Goal: Transaction & Acquisition: Purchase product/service

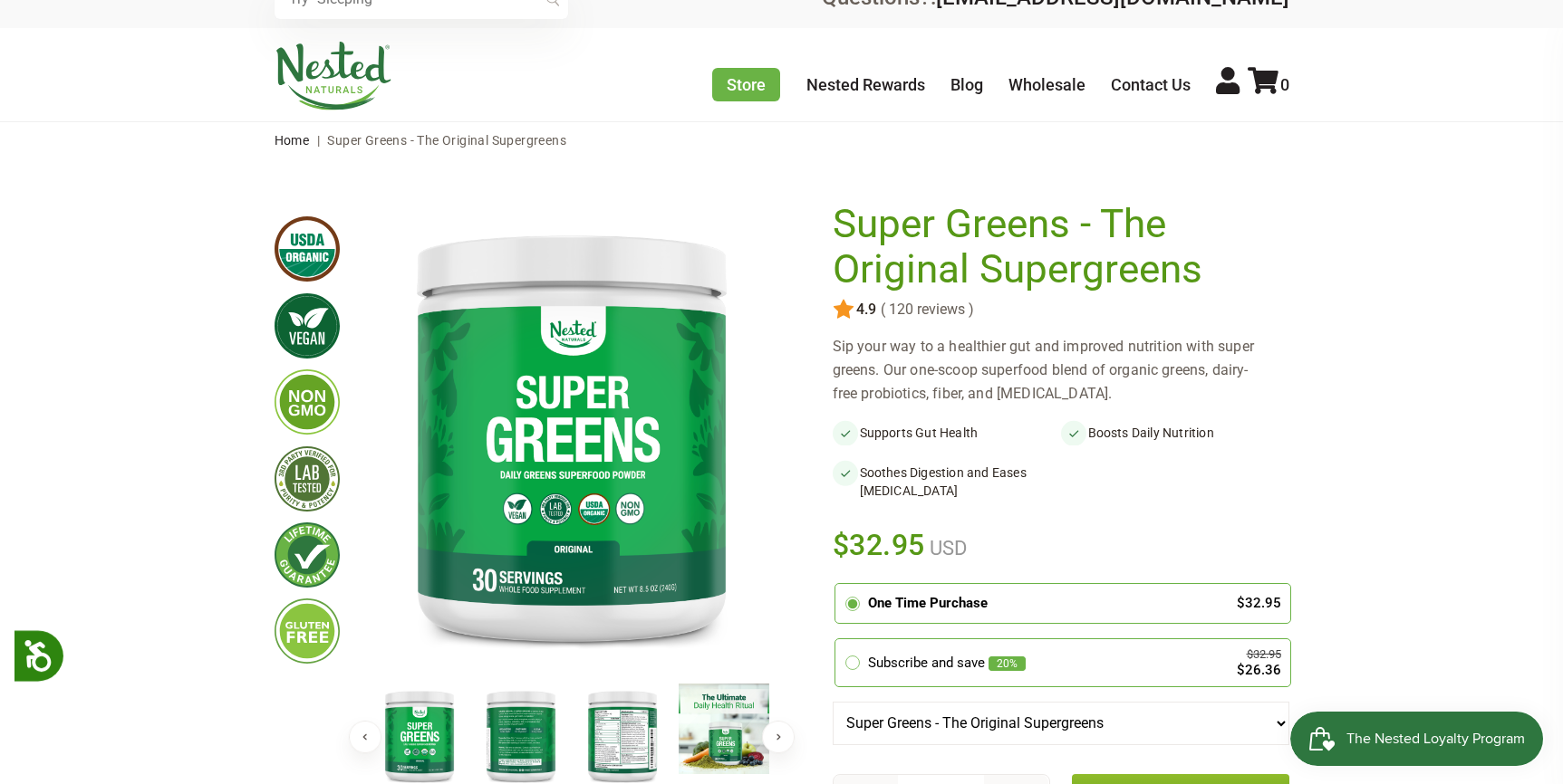
scroll to position [301, 0]
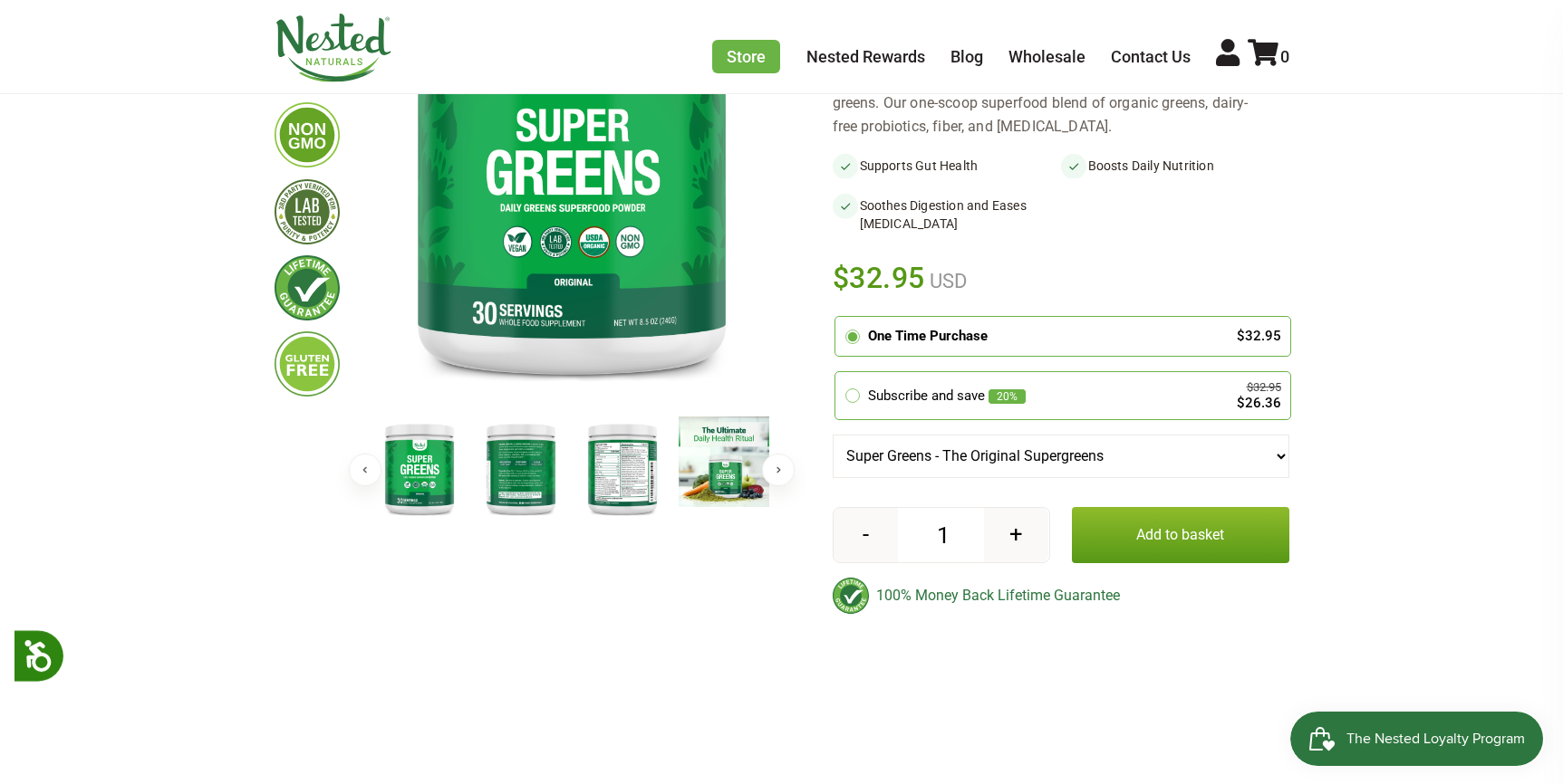
click at [1154, 524] on button "Add to basket" at bounding box center [1181, 535] width 218 height 57
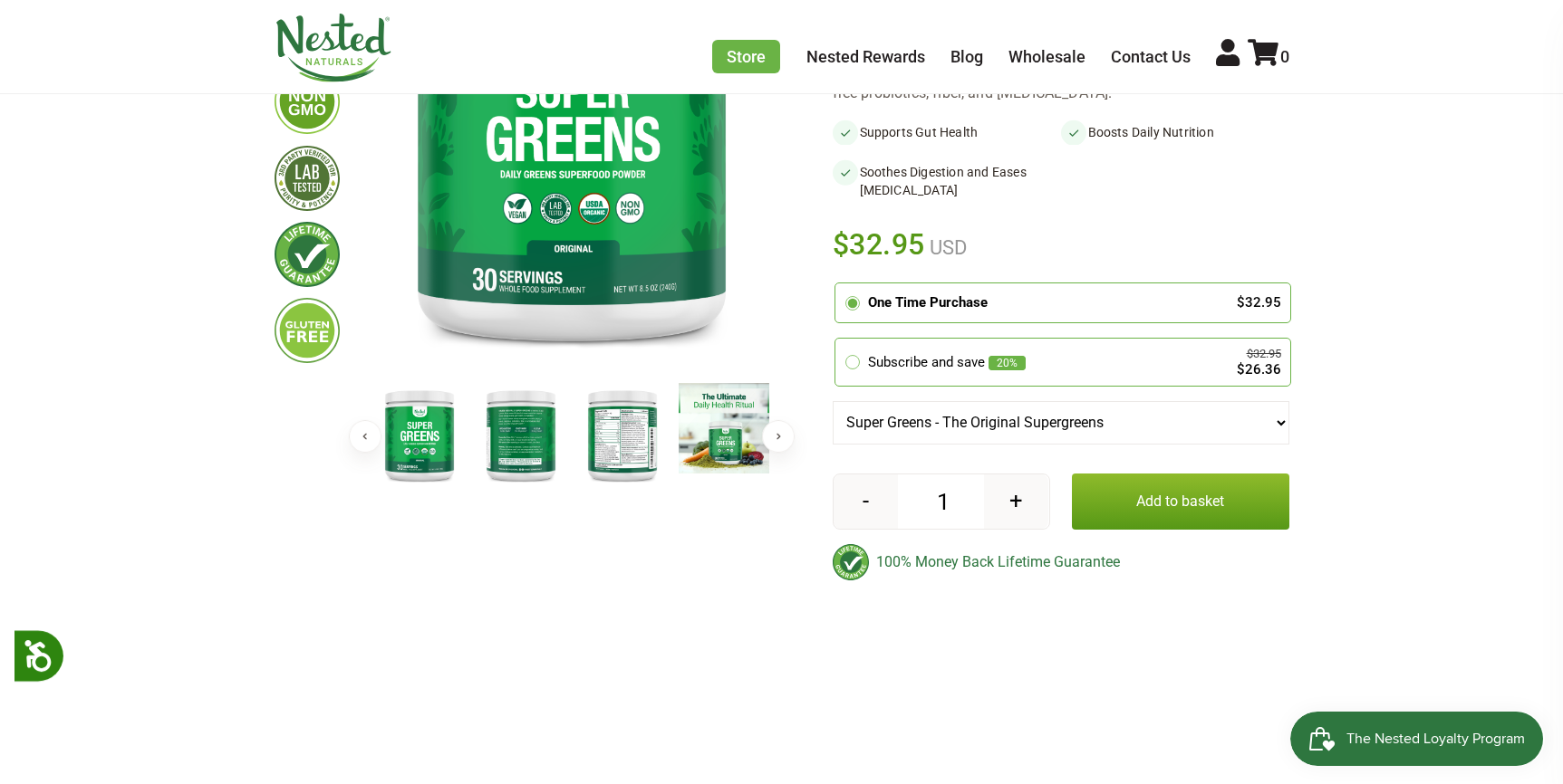
click at [1138, 483] on button "Add to basket" at bounding box center [1181, 502] width 218 height 57
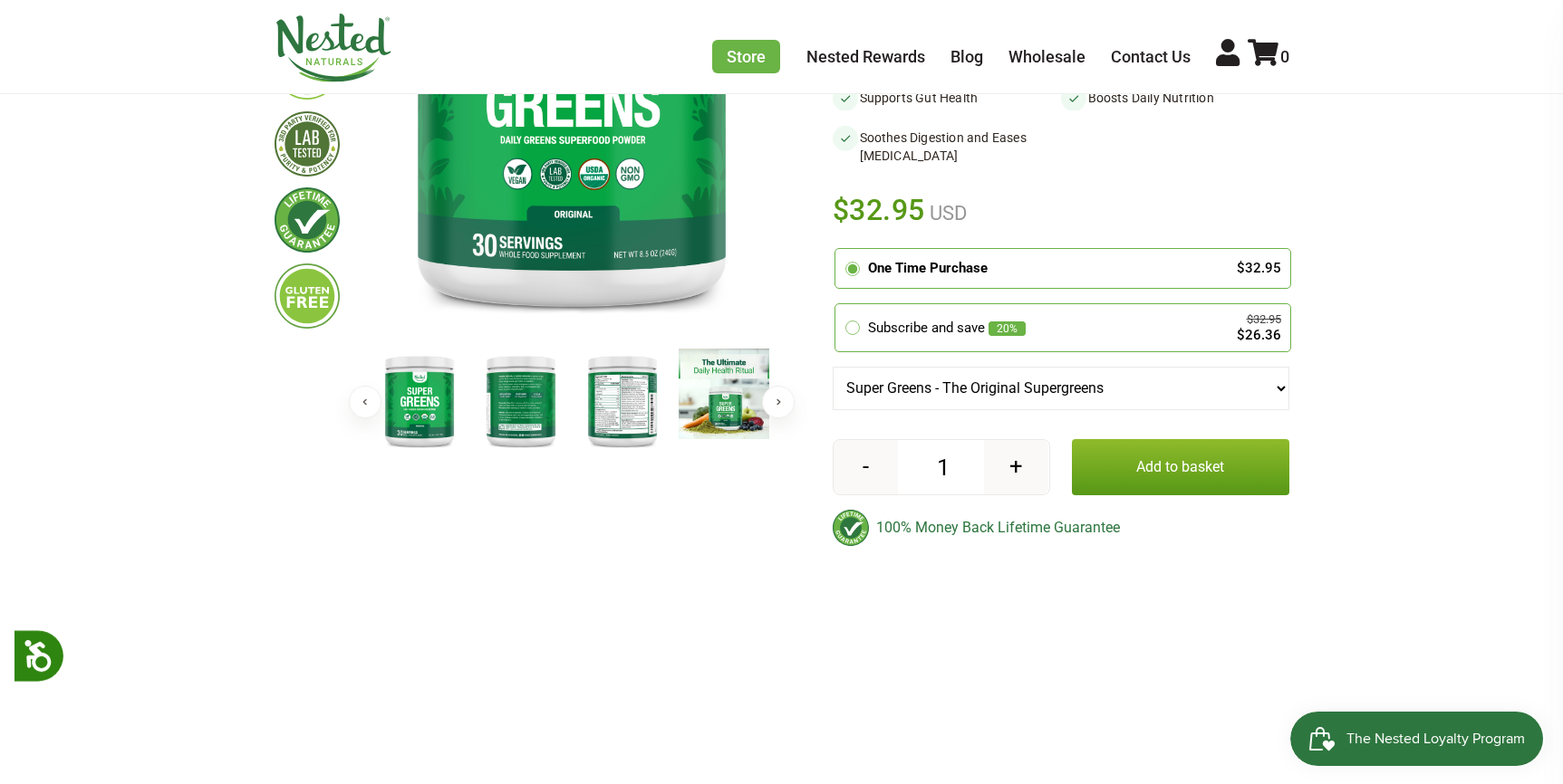
click at [1137, 476] on button "Add to basket" at bounding box center [1181, 467] width 218 height 57
